Goal: Information Seeking & Learning: Stay updated

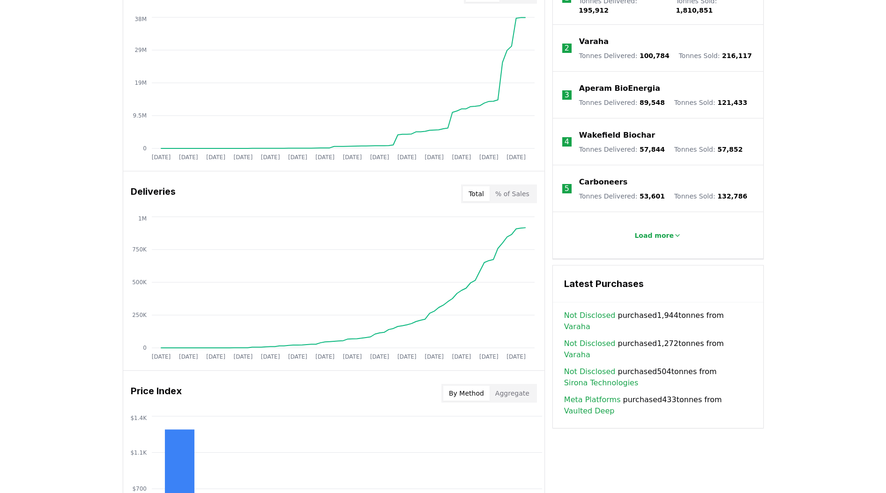
scroll to position [293, 0]
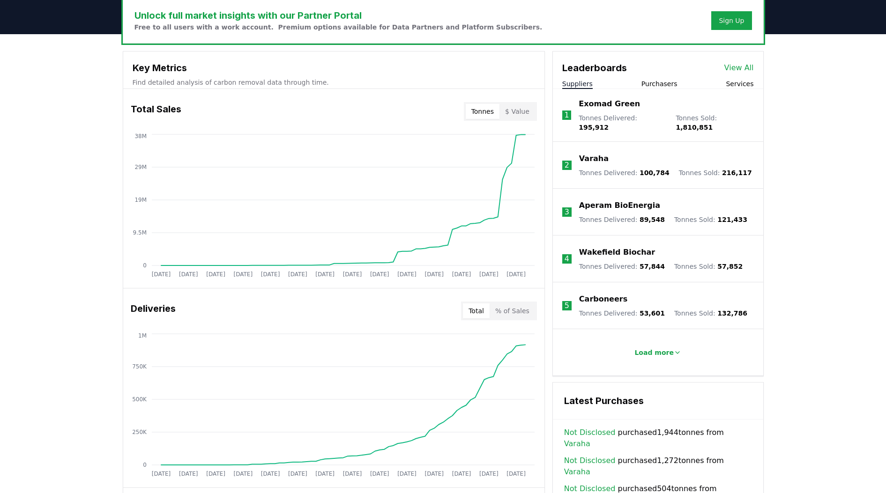
click at [677, 82] on div "Suppliers Purchasers Services" at bounding box center [658, 84] width 210 height 10
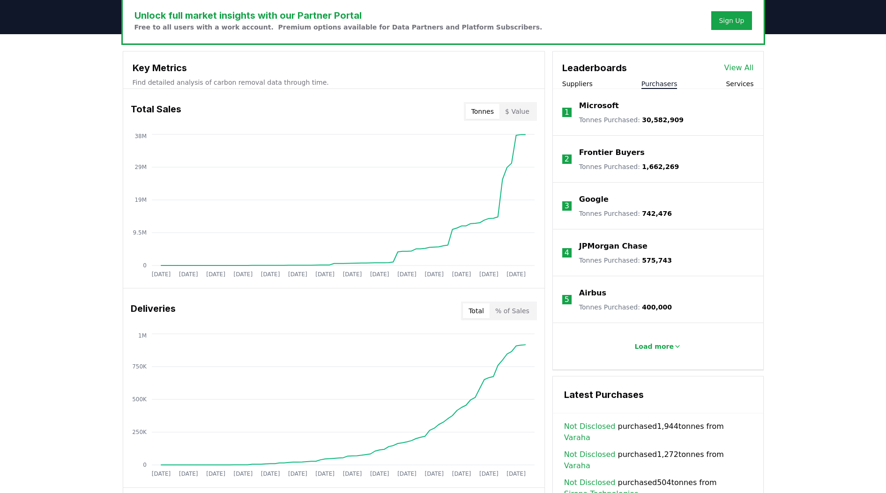
click at [675, 82] on button "Purchasers" at bounding box center [659, 83] width 36 height 9
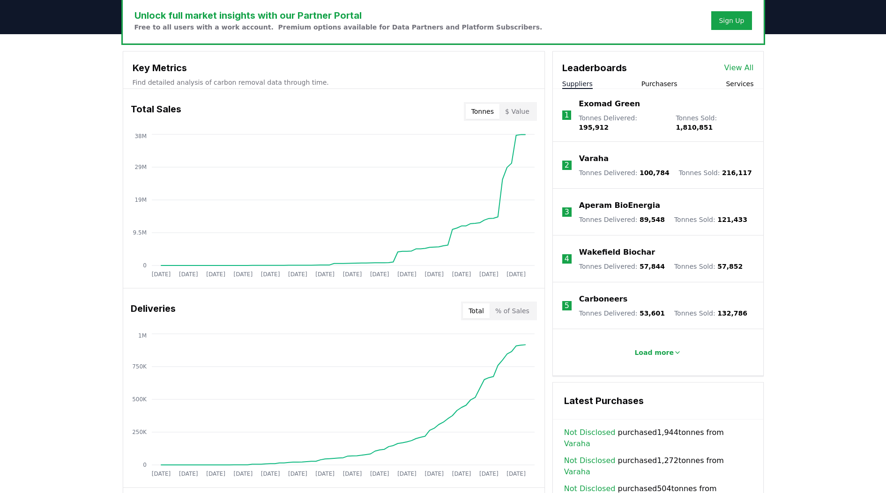
click at [578, 82] on button "Suppliers" at bounding box center [577, 83] width 30 height 9
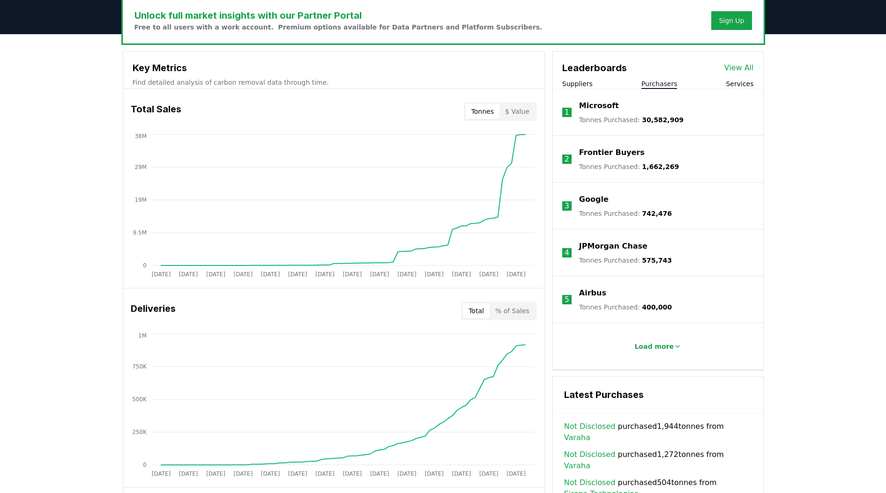
click at [663, 84] on button "Purchasers" at bounding box center [659, 83] width 36 height 9
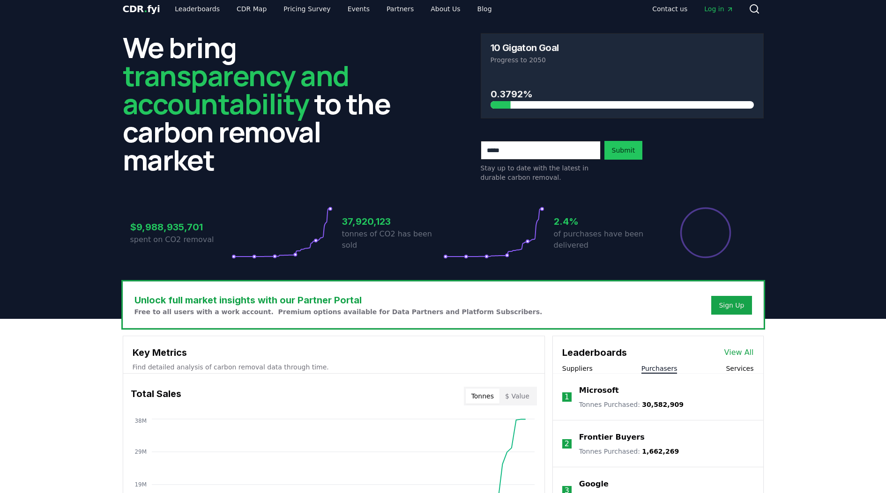
scroll to position [0, 0]
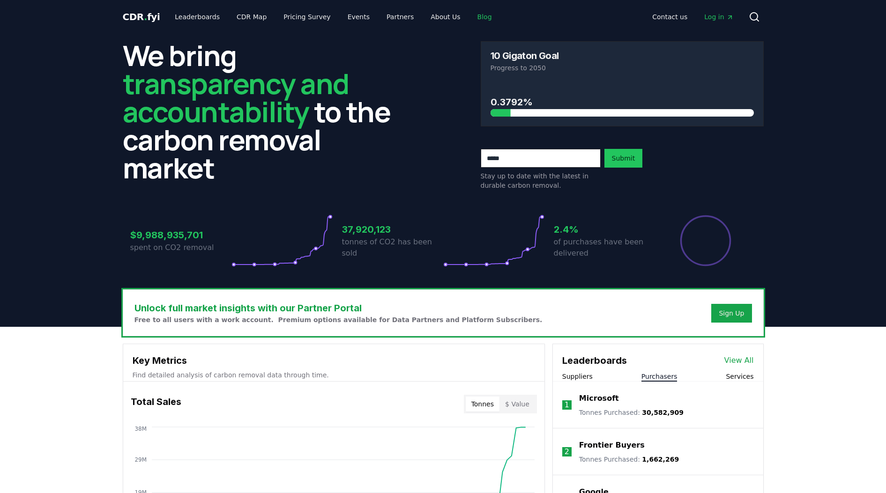
click at [470, 18] on link "Blog" at bounding box center [485, 16] width 30 height 17
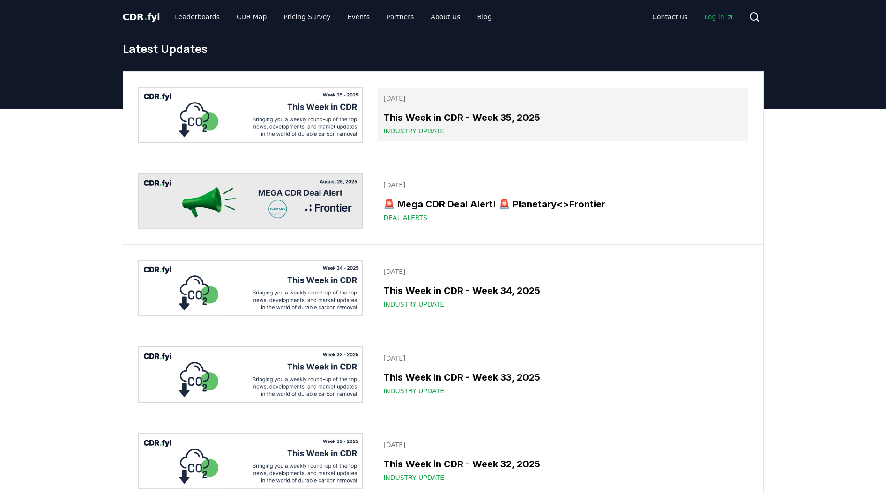
click at [410, 116] on h3 "This Week in CDR - Week 35, 2025" at bounding box center [562, 118] width 359 height 14
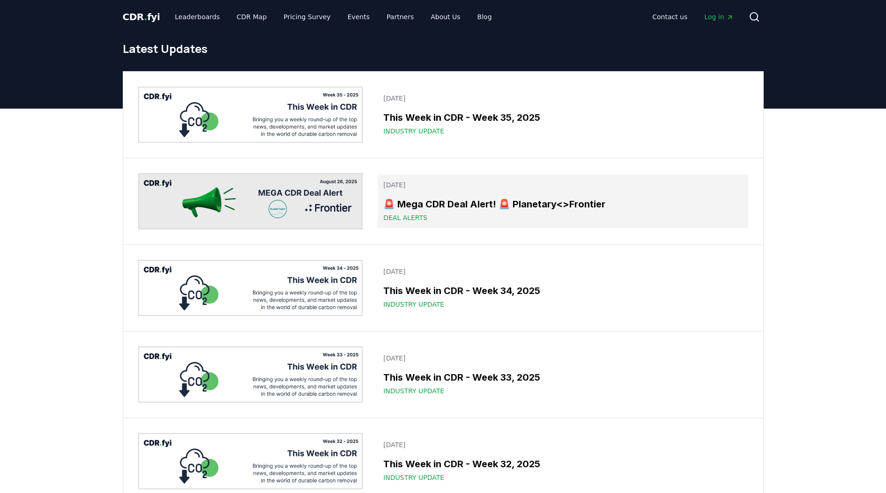
click at [438, 207] on h3 "🚨 Mega CDR Deal Alert! 🚨 Planetary<>Frontier" at bounding box center [562, 204] width 359 height 14
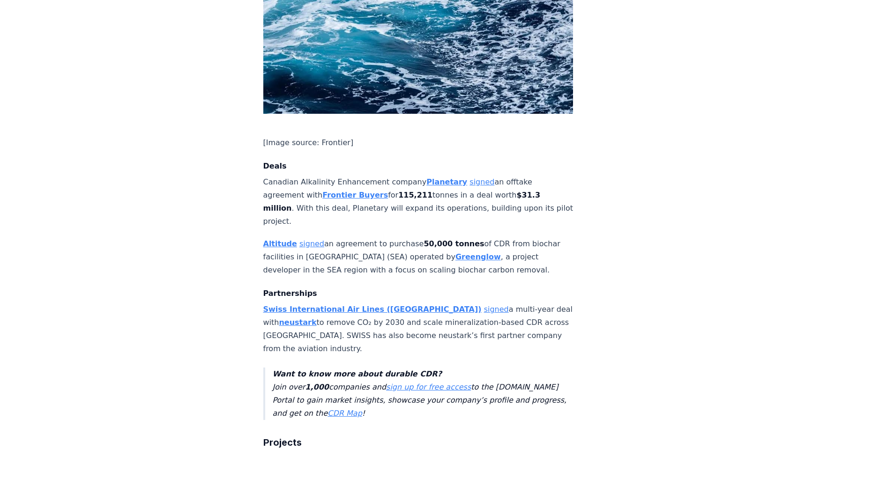
scroll to position [761, 0]
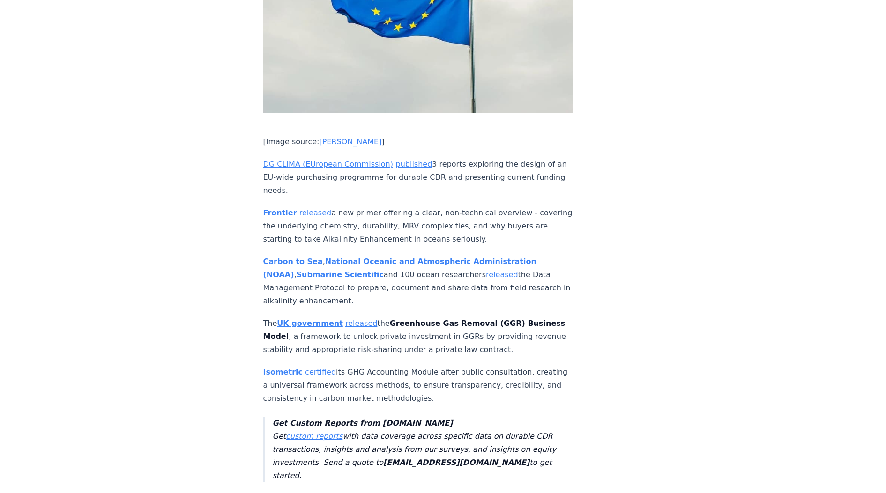
scroll to position [2049, 0]
